Goal: Transaction & Acquisition: Purchase product/service

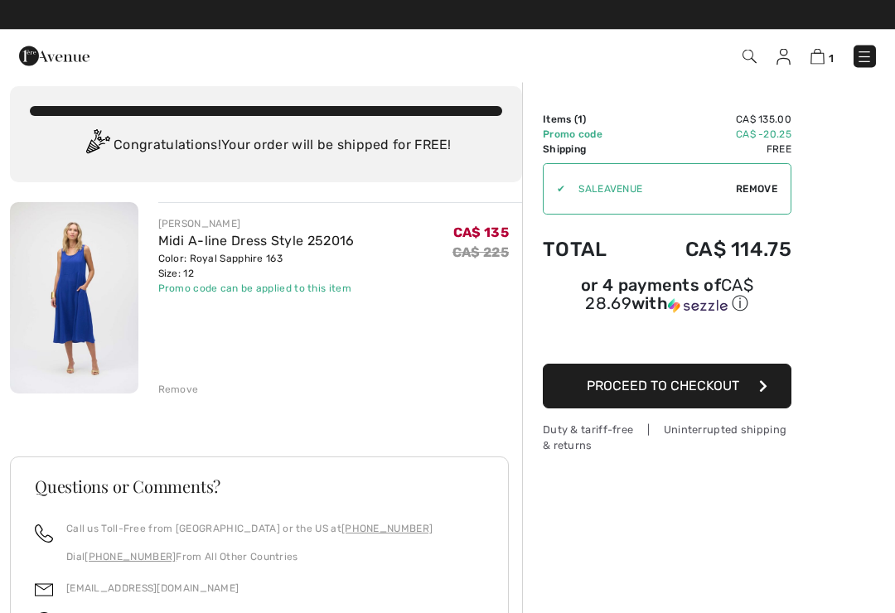
scroll to position [15, 0]
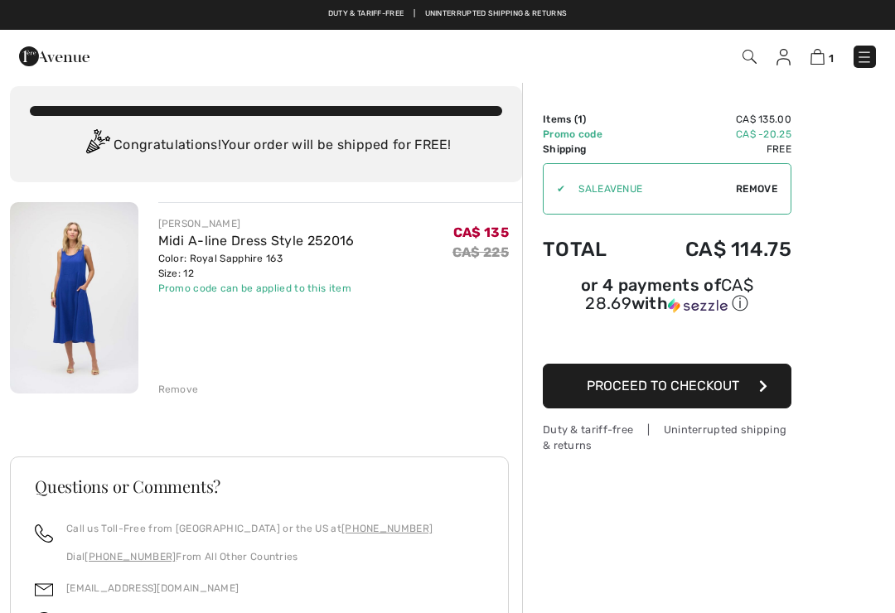
click at [766, 385] on icon "button" at bounding box center [763, 386] width 8 height 13
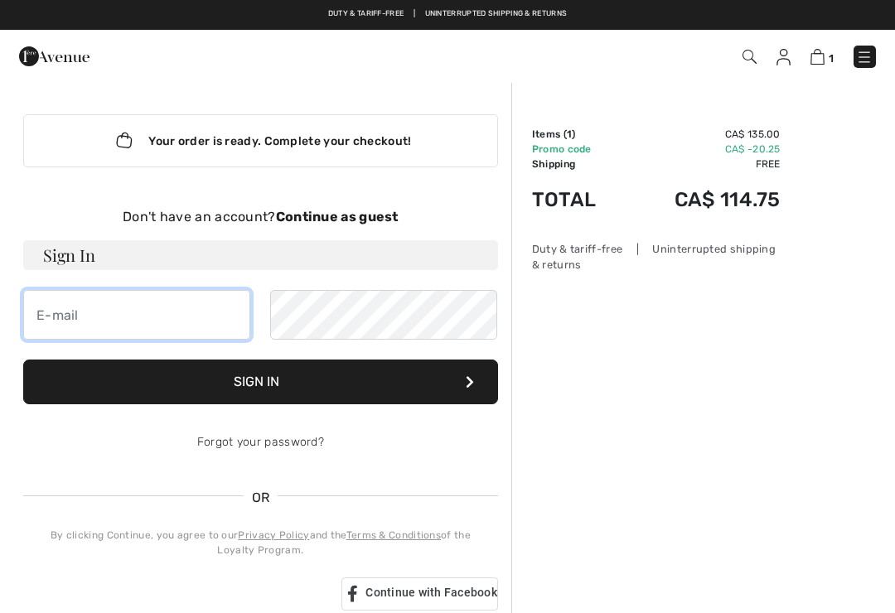
click at [126, 307] on input "email" at bounding box center [136, 315] width 227 height 50
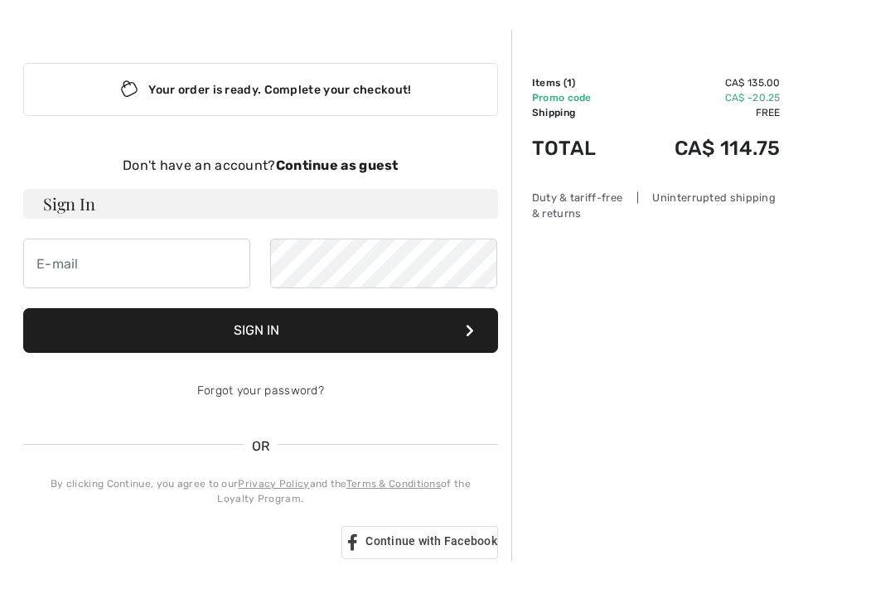
click at [355, 209] on strong "Continue as guest" at bounding box center [337, 217] width 123 height 16
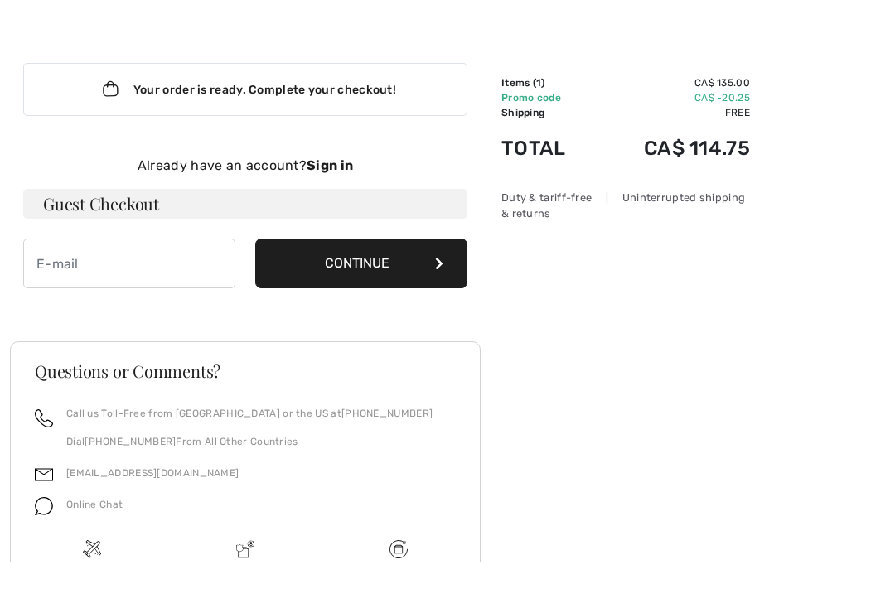
scroll to position [51, 0]
click at [432, 265] on button "Continue" at bounding box center [361, 264] width 212 height 50
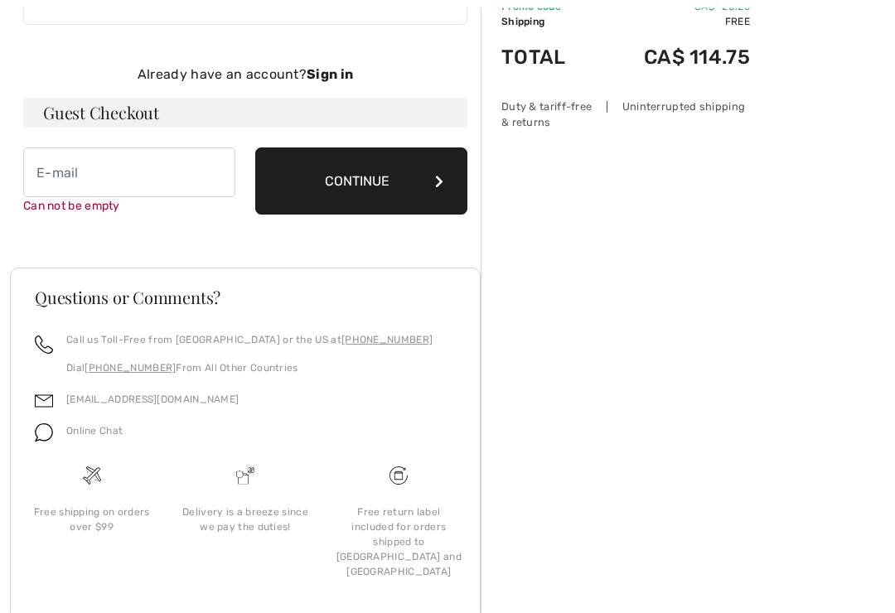
scroll to position [162, 0]
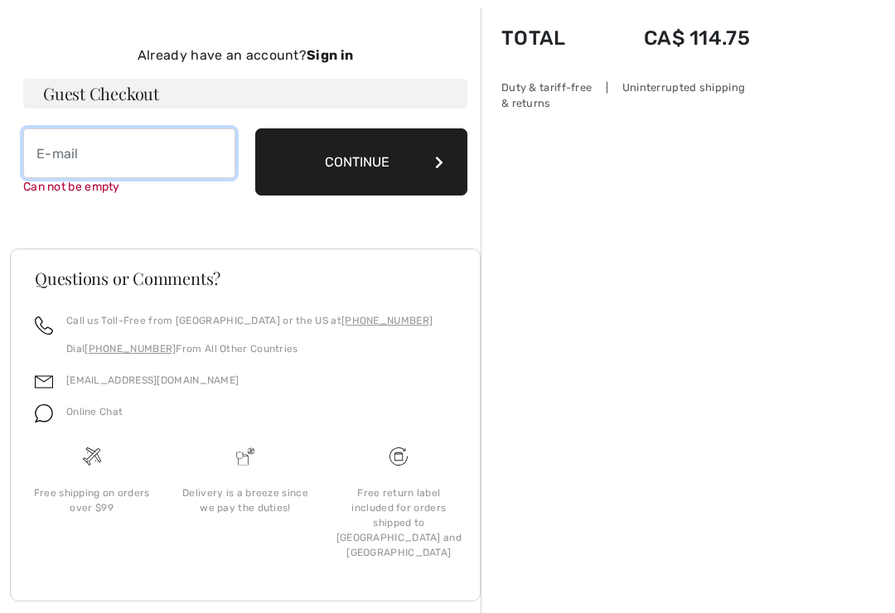
click at [126, 144] on input "email" at bounding box center [129, 154] width 212 height 50
type input "[EMAIL_ADDRESS][DOMAIN_NAME]"
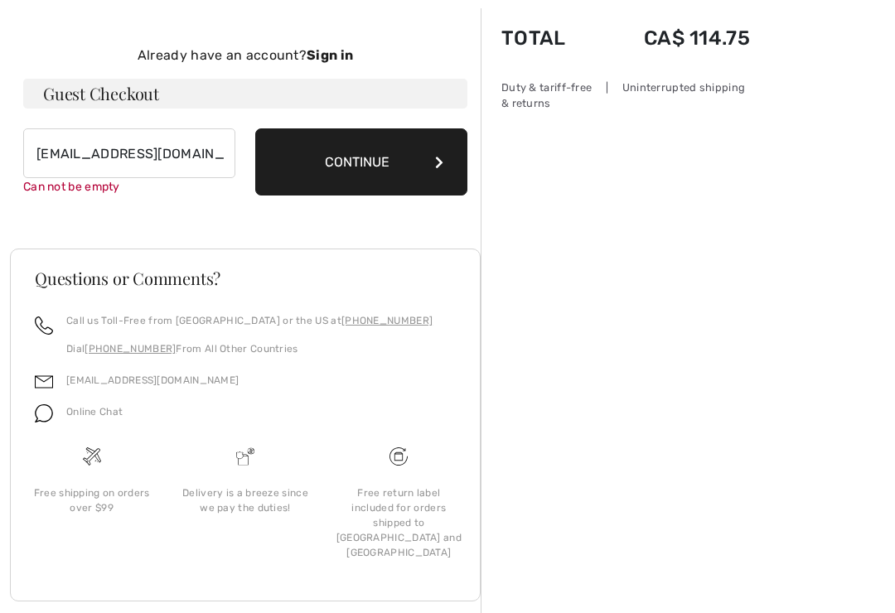
click at [439, 171] on button "Continue" at bounding box center [361, 162] width 212 height 67
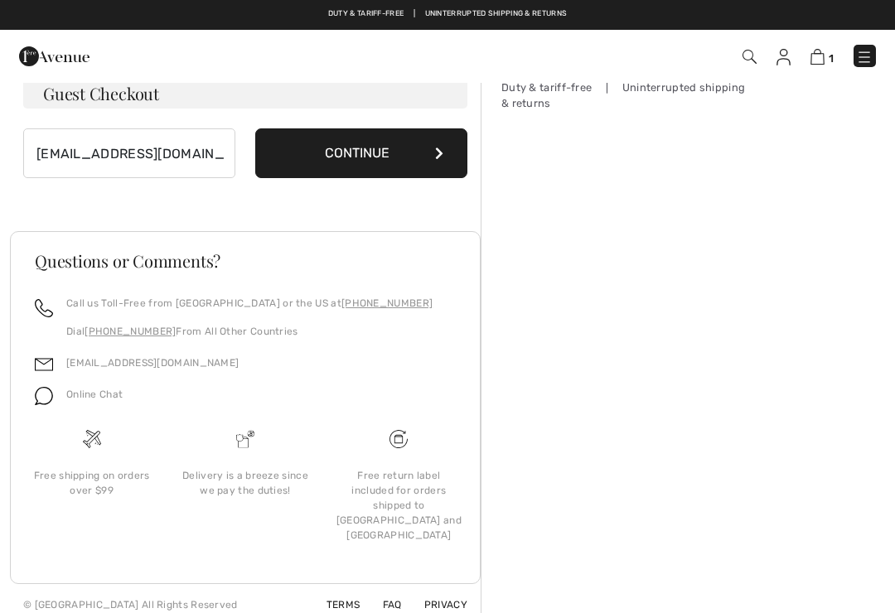
scroll to position [144, 0]
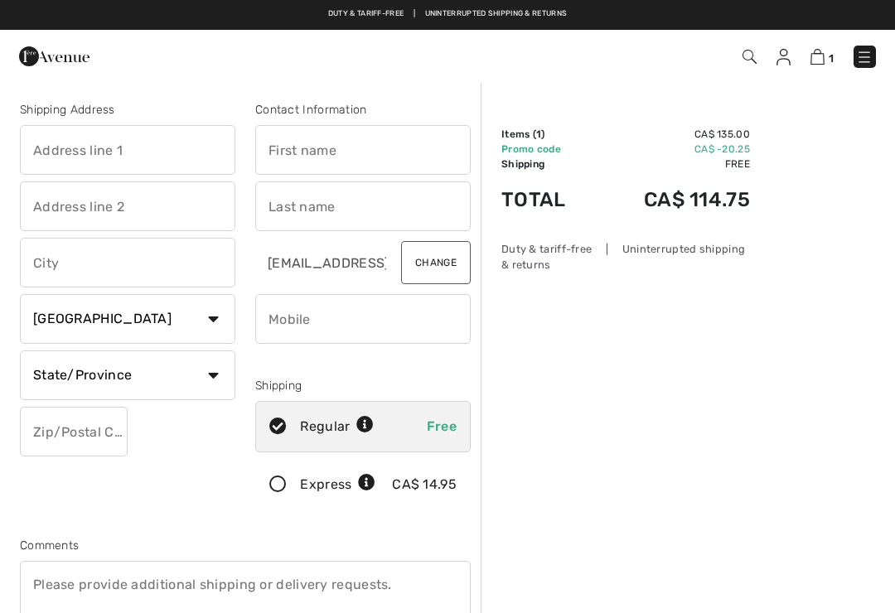
click at [162, 148] on input "text" at bounding box center [128, 150] width 216 height 50
type input "593390 Blind Line"
click at [175, 255] on input "text" at bounding box center [128, 263] width 216 height 50
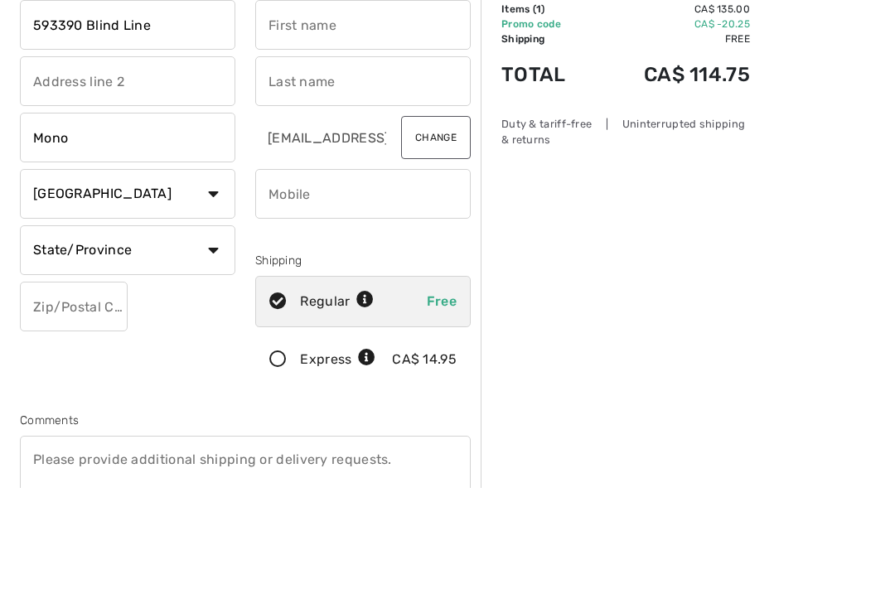
type input "Mono"
click at [215, 351] on select "State/Province Alberta British Columbia Manitoba New Brunswick Newfoundland and…" at bounding box center [128, 376] width 216 height 50
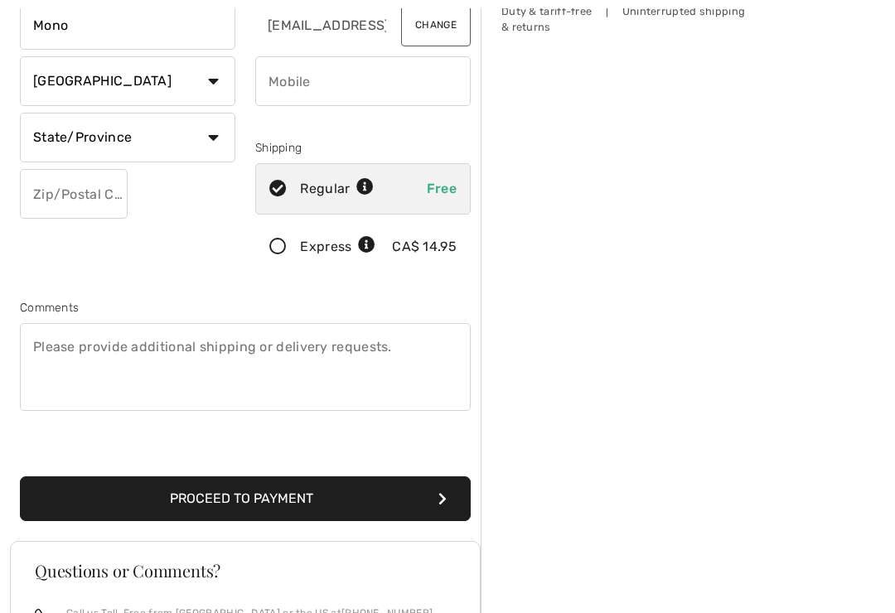
select select "ON"
click at [76, 202] on input "text" at bounding box center [74, 194] width 108 height 50
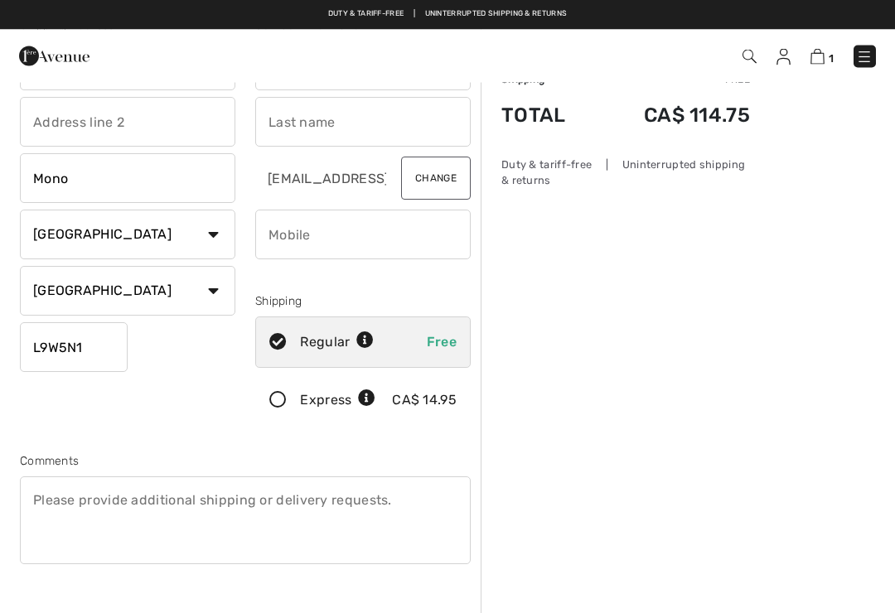
scroll to position [0, 0]
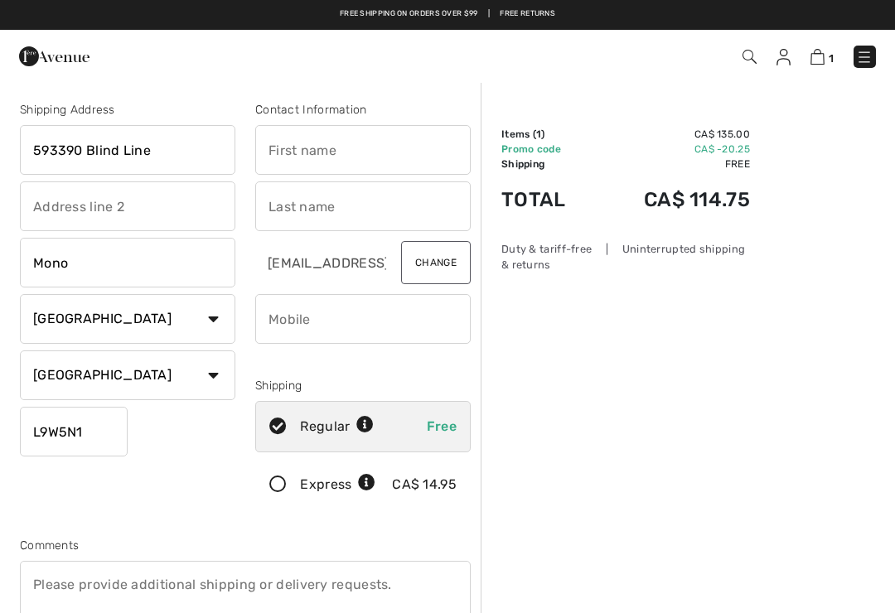
type input "L9W5N1"
click at [317, 146] on input "text" at bounding box center [363, 150] width 216 height 50
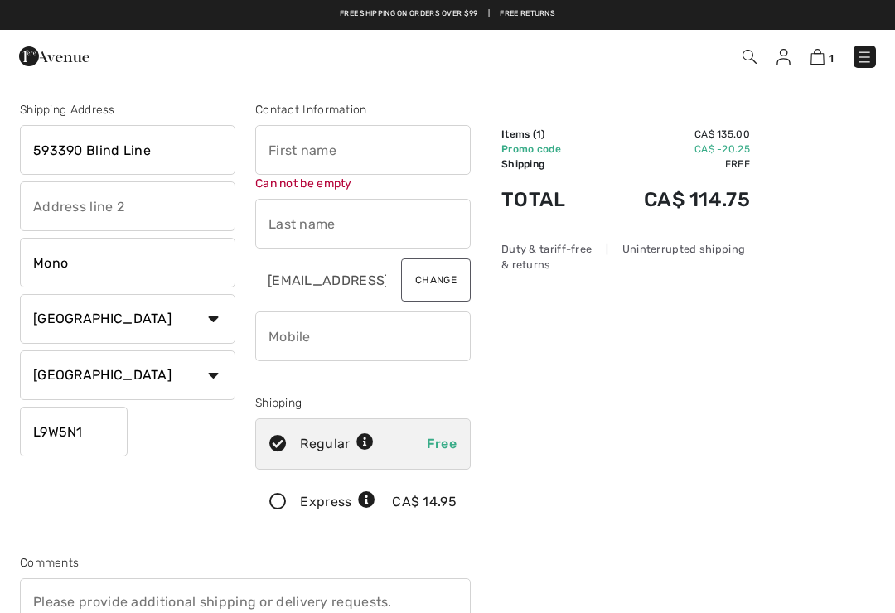
click at [327, 139] on input "text" at bounding box center [363, 150] width 216 height 50
type input "Rosanne"
click at [347, 202] on input "text" at bounding box center [363, 224] width 216 height 50
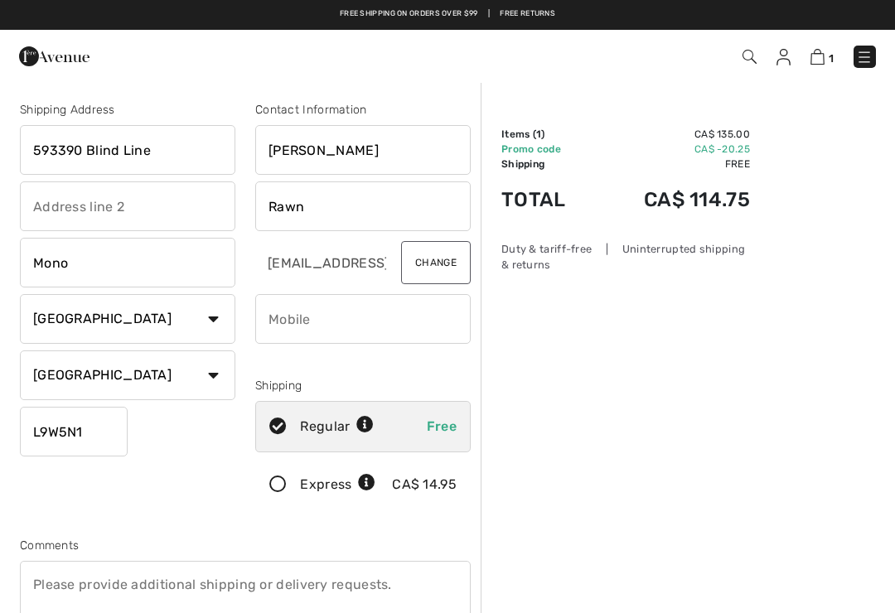
type input "Rawn"
click at [371, 325] on input "phone" at bounding box center [363, 319] width 216 height 50
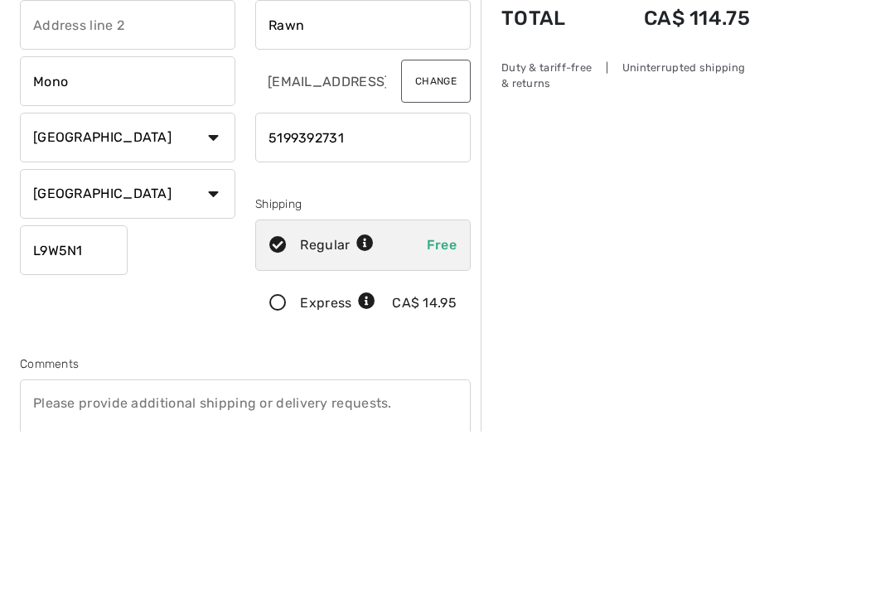
scroll to position [182, 0]
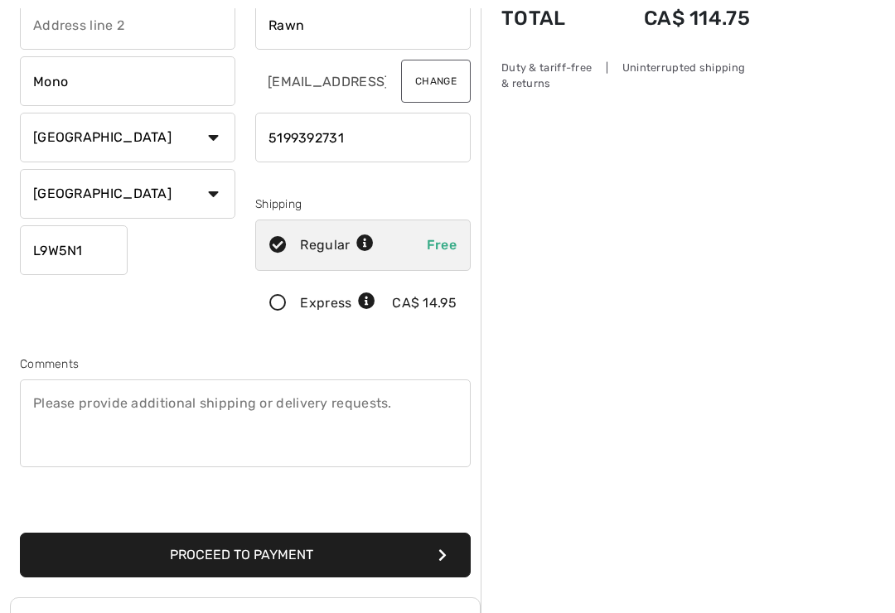
type input "5199392731"
click at [356, 563] on button "Proceed to Payment" at bounding box center [245, 555] width 451 height 45
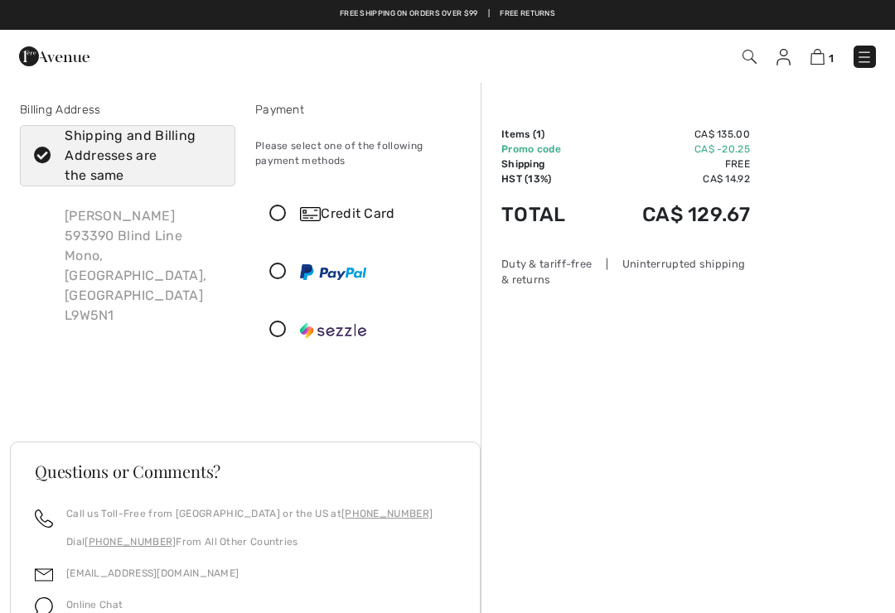
click at [274, 216] on icon at bounding box center [278, 214] width 44 height 17
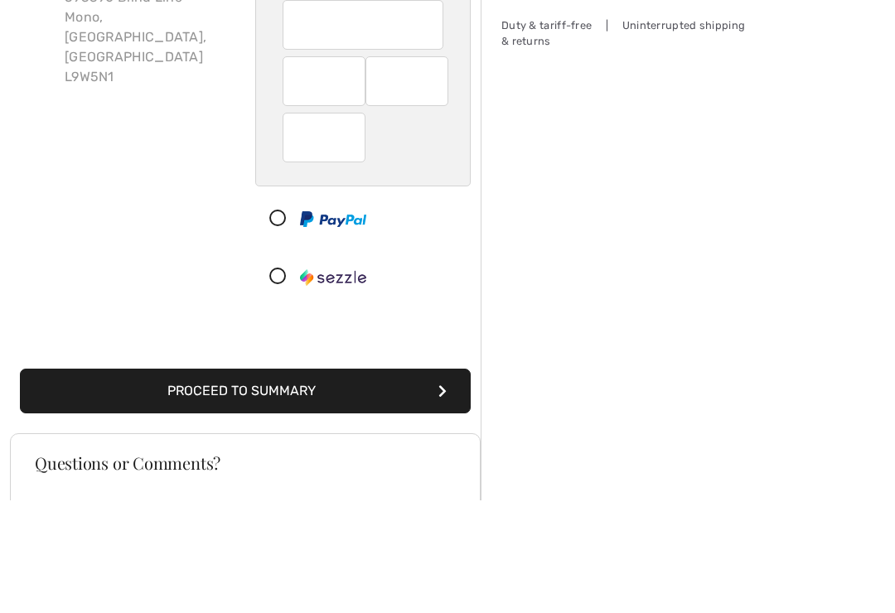
scroll to position [239, 0]
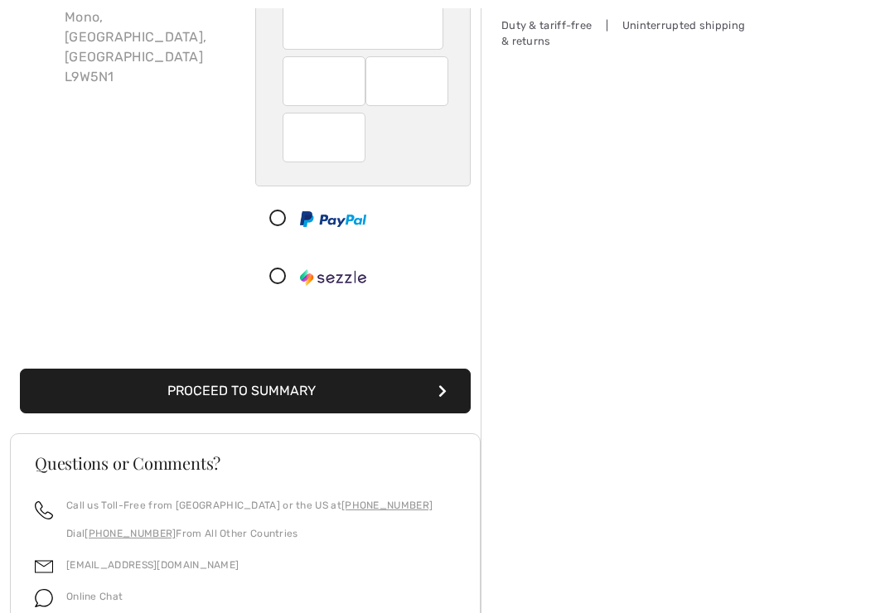
click at [457, 386] on button "Proceed to Summary" at bounding box center [245, 391] width 451 height 45
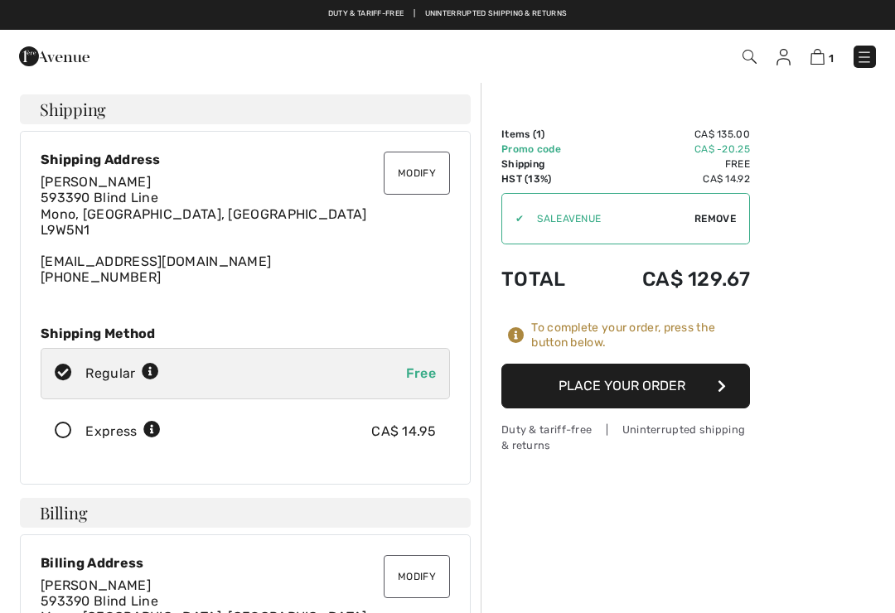
click at [720, 388] on icon "button" at bounding box center [722, 386] width 8 height 13
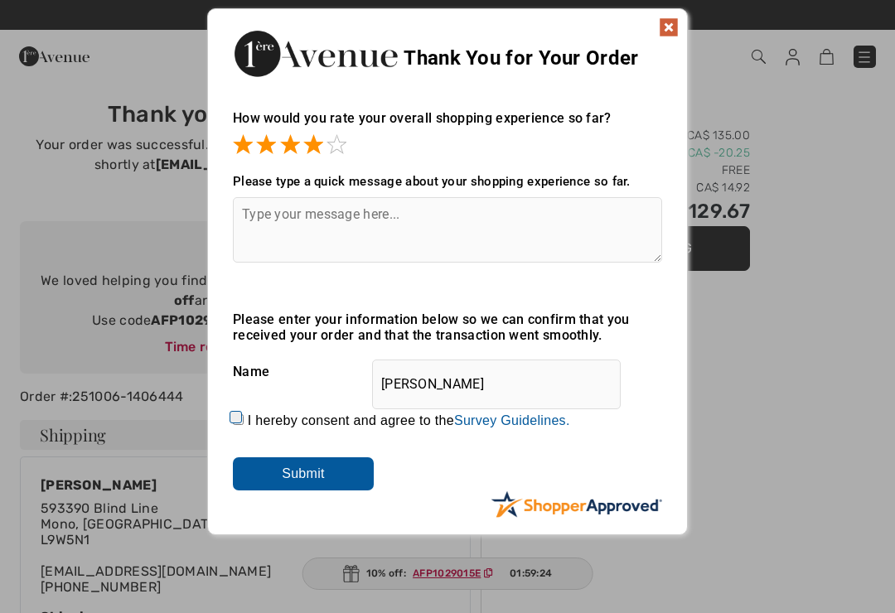
click at [348, 460] on input "Submit" at bounding box center [303, 474] width 141 height 33
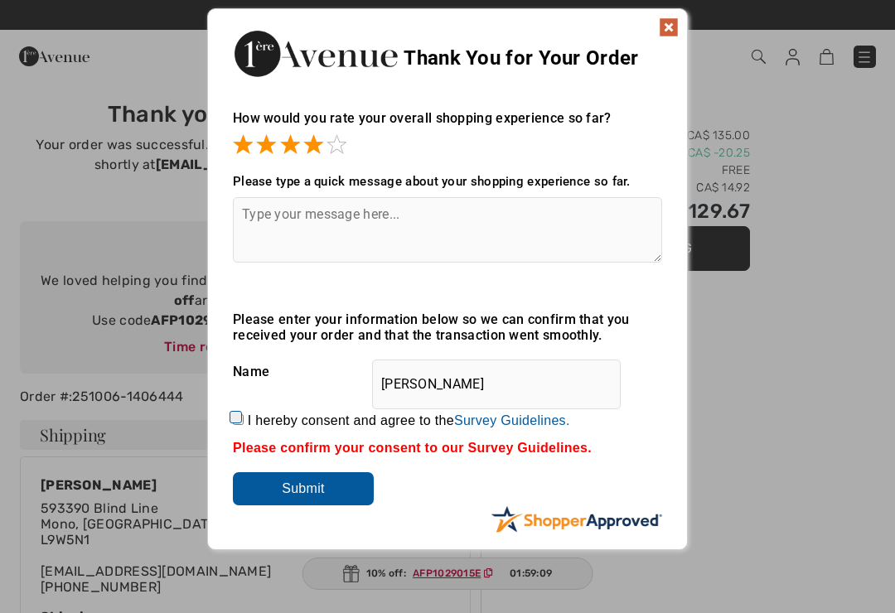
click at [665, 32] on img at bounding box center [669, 27] width 20 height 20
